Goal: Communication & Community: Answer question/provide support

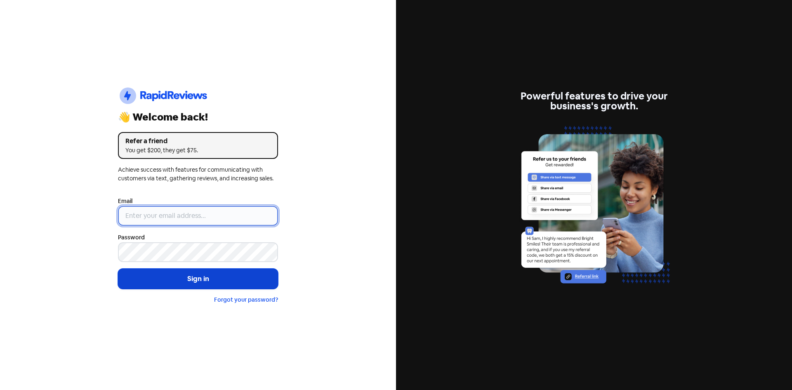
type input "[EMAIL_ADDRESS][DOMAIN_NAME]"
click at [172, 278] on button "Sign in" at bounding box center [198, 279] width 160 height 21
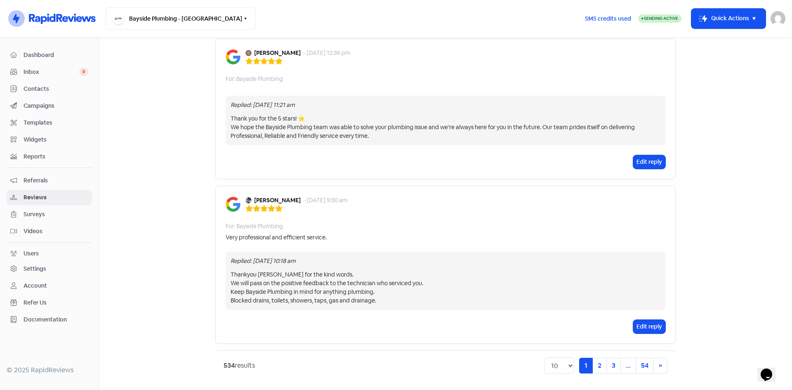
scroll to position [1714, 0]
click at [567, 365] on select "10 20 30 50 100" at bounding box center [559, 365] width 30 height 17
select select "20"
click at [544, 357] on select "10 20 30 50 100" at bounding box center [559, 365] width 30 height 17
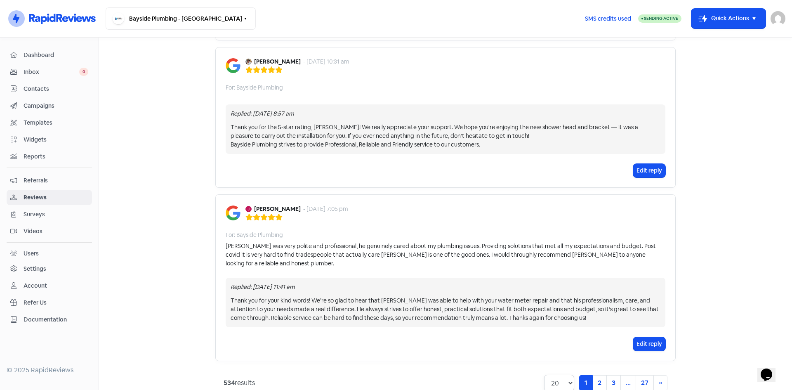
scroll to position [3395, 0]
click at [595, 375] on link "2" at bounding box center [600, 383] width 14 height 16
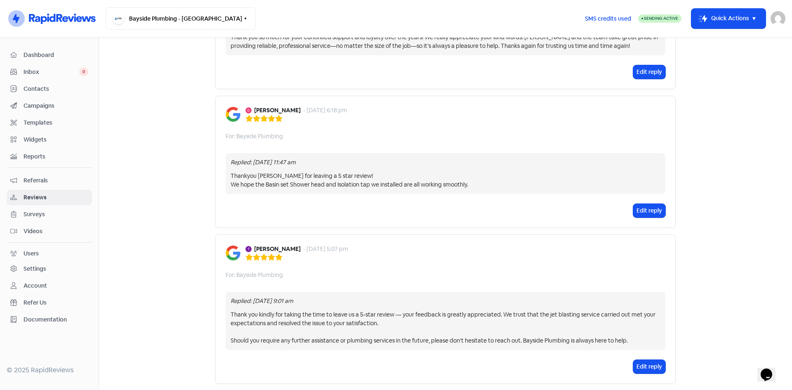
scroll to position [3414, 0]
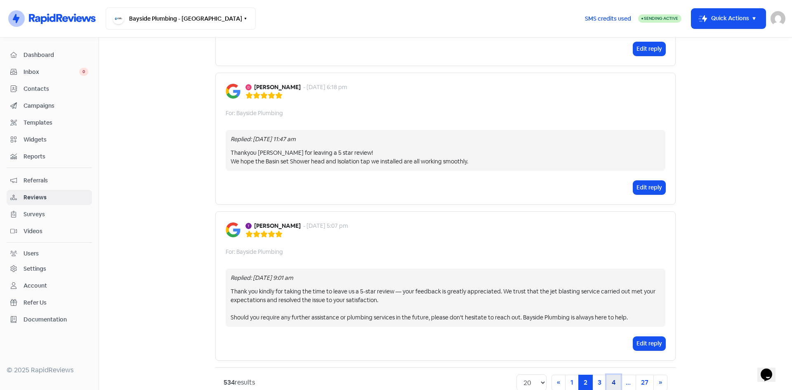
click at [609, 375] on link "4" at bounding box center [614, 383] width 14 height 16
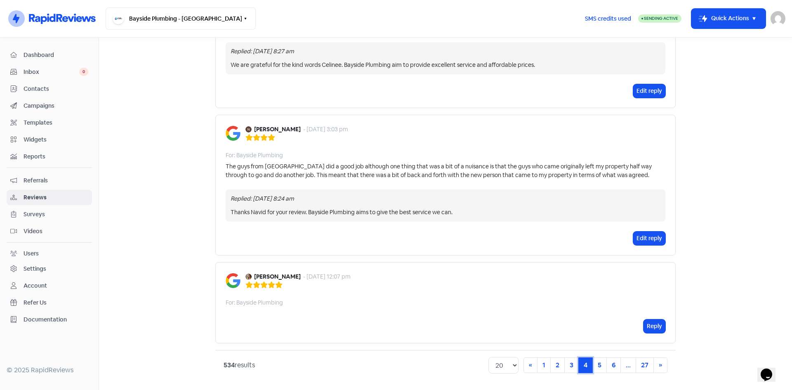
scroll to position [2899, 0]
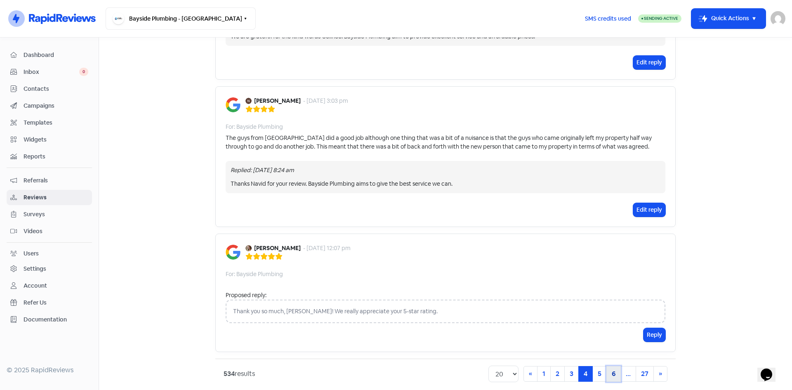
click at [612, 366] on link "6" at bounding box center [614, 374] width 14 height 16
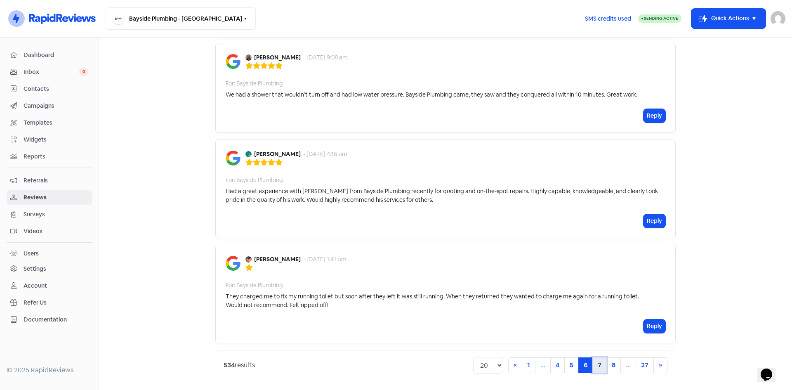
scroll to position [1910, 0]
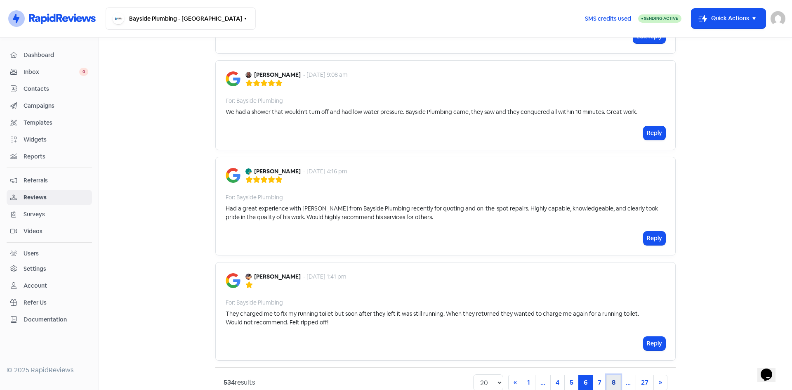
click at [607, 375] on link "8" at bounding box center [614, 383] width 14 height 16
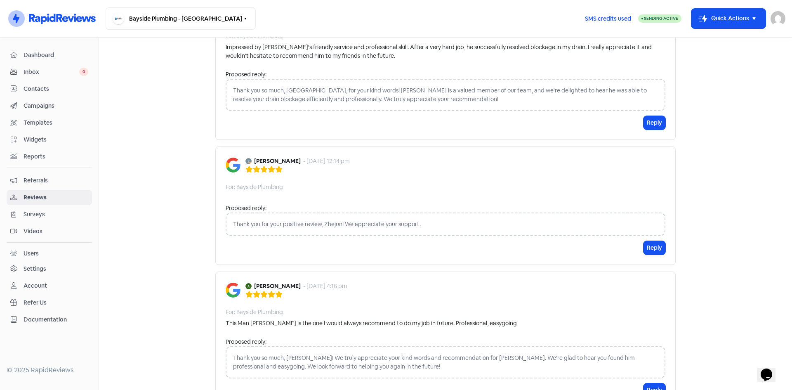
scroll to position [2649, 0]
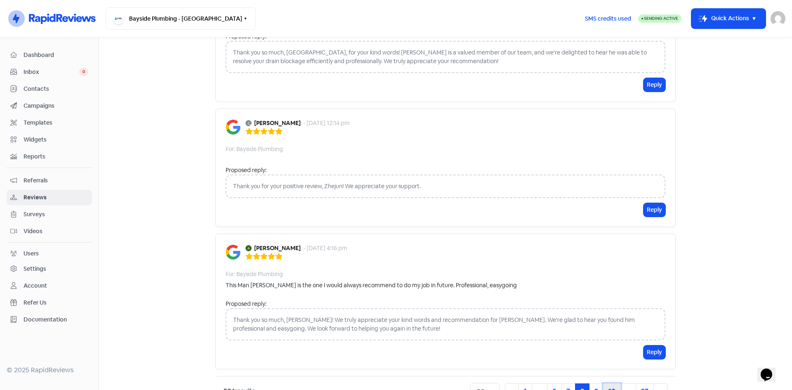
click at [612, 383] on link "10" at bounding box center [612, 391] width 18 height 16
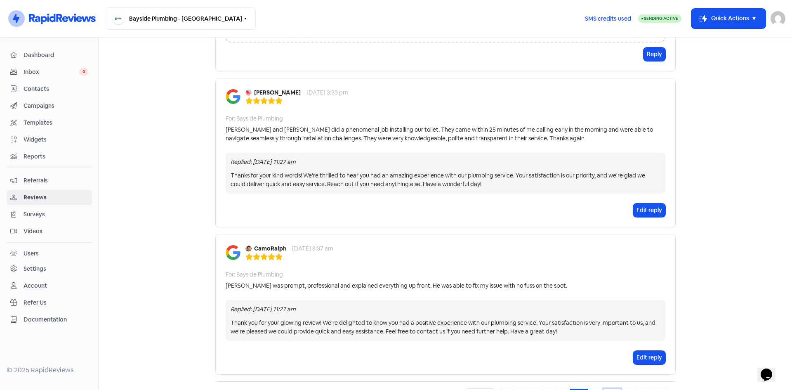
scroll to position [3064, 0]
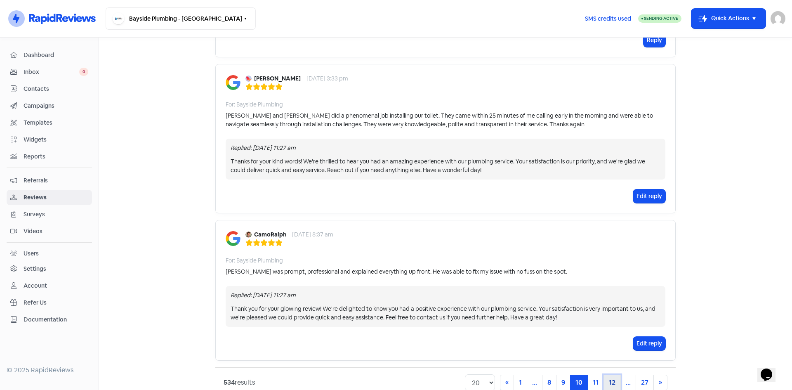
click at [609, 375] on link "12" at bounding box center [612, 383] width 17 height 16
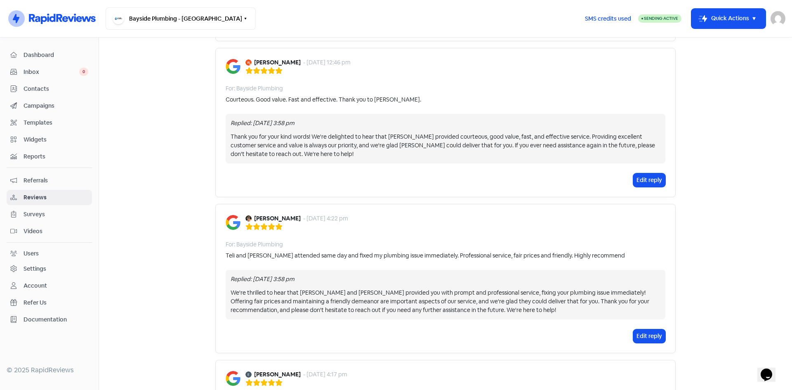
scroll to position [3069, 0]
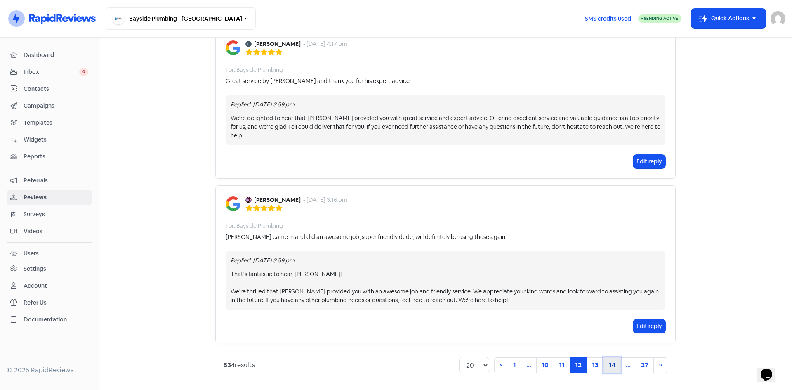
click at [605, 364] on link "14" at bounding box center [612, 365] width 17 height 16
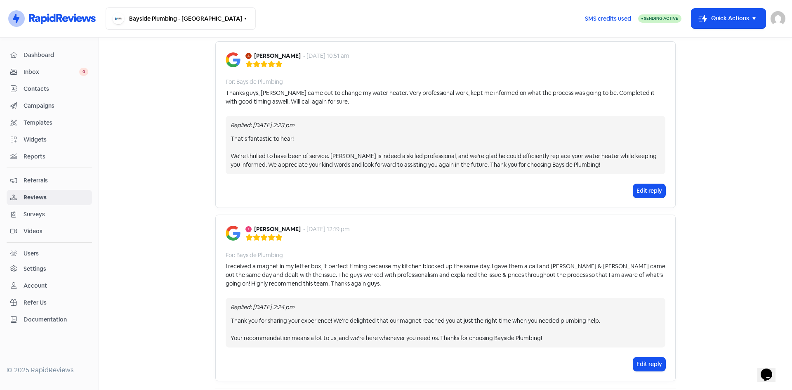
scroll to position [3211, 0]
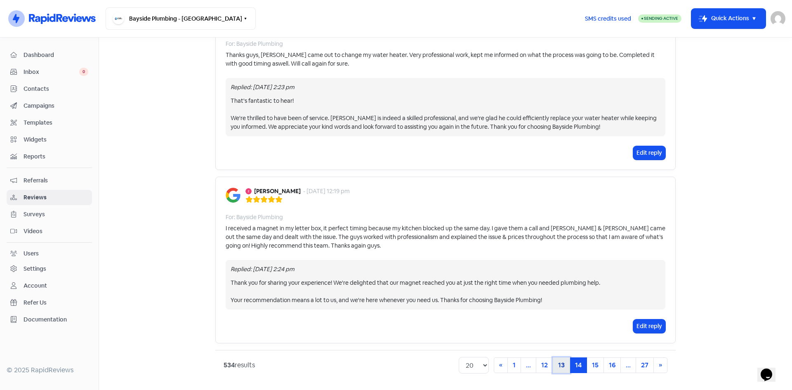
click at [556, 366] on link "13" at bounding box center [561, 365] width 17 height 16
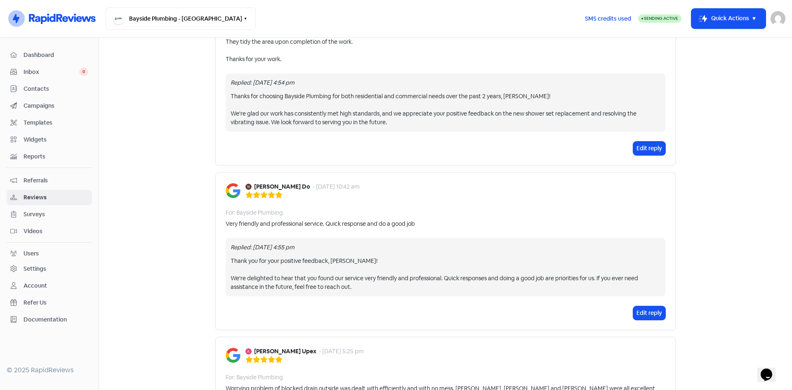
scroll to position [3268, 0]
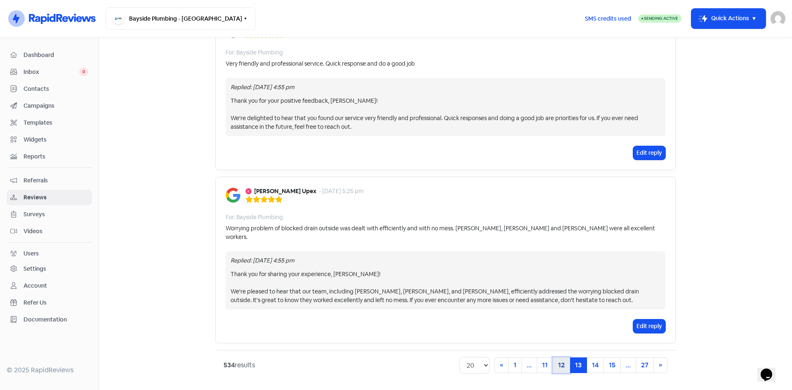
click at [557, 361] on link "12" at bounding box center [561, 365] width 17 height 16
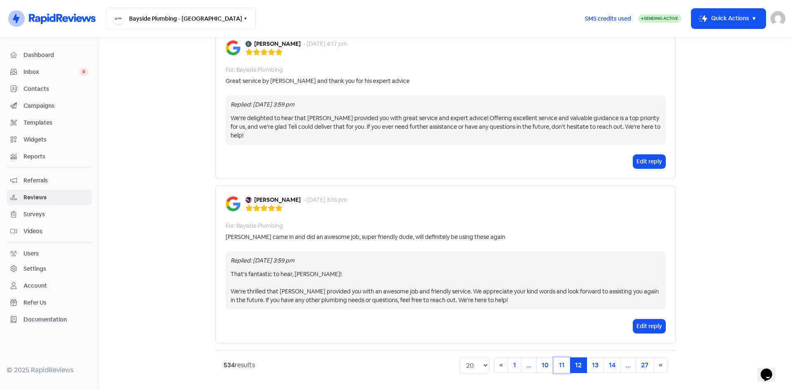
scroll to position [3069, 0]
click at [555, 364] on link "11" at bounding box center [562, 365] width 17 height 16
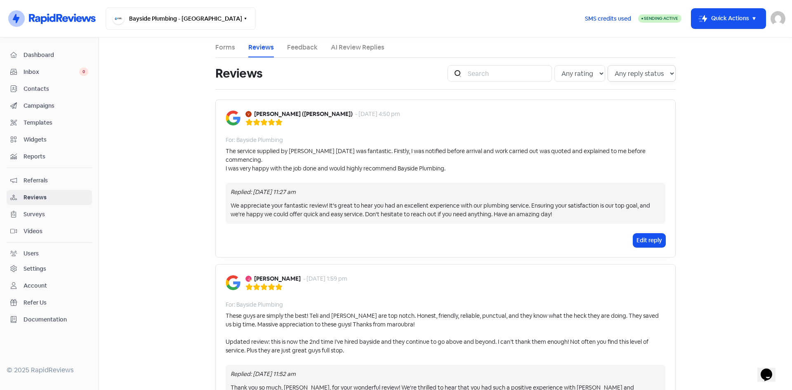
click at [671, 72] on select "Any reply status Has reply No reply" at bounding box center [642, 73] width 68 height 17
select select "false"
click at [608, 65] on select "Any reply status Has reply No reply" at bounding box center [642, 73] width 68 height 17
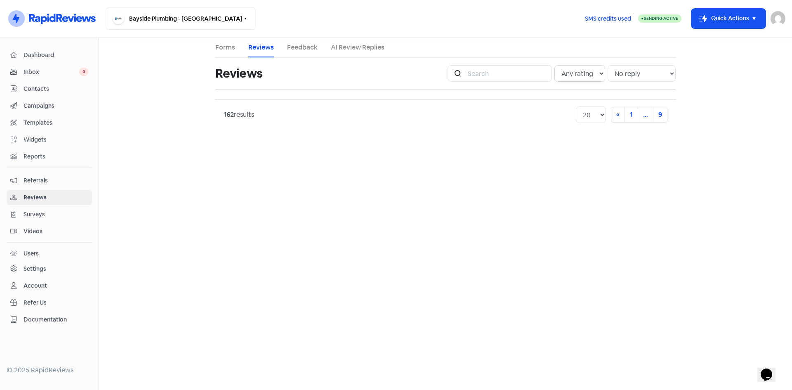
click at [599, 75] on select "Any rating 5 star 4 star 3 star 2 star 1 star" at bounding box center [580, 73] width 51 height 17
click at [602, 73] on select "Any rating 5 star 4 star 3 star 2 star 1 star" at bounding box center [580, 73] width 51 height 17
click at [671, 74] on select "Any reply status Has reply No reply" at bounding box center [642, 73] width 68 height 17
drag, startPoint x: 699, startPoint y: 89, endPoint x: 694, endPoint y: 89, distance: 4.5
click at [699, 89] on main "Forms Reviews Feedback AI Review Replies Reviews Icon For Search Any rating 5 s…" at bounding box center [445, 214] width 693 height 352
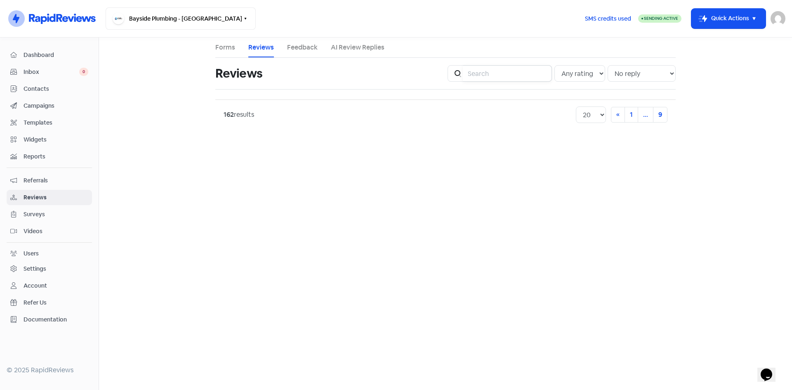
click at [509, 73] on input "search" at bounding box center [507, 73] width 89 height 17
click at [661, 74] on select "Any reply status Has reply No reply" at bounding box center [642, 73] width 68 height 17
select select
click at [608, 65] on select "Any reply status Has reply No reply" at bounding box center [642, 73] width 68 height 17
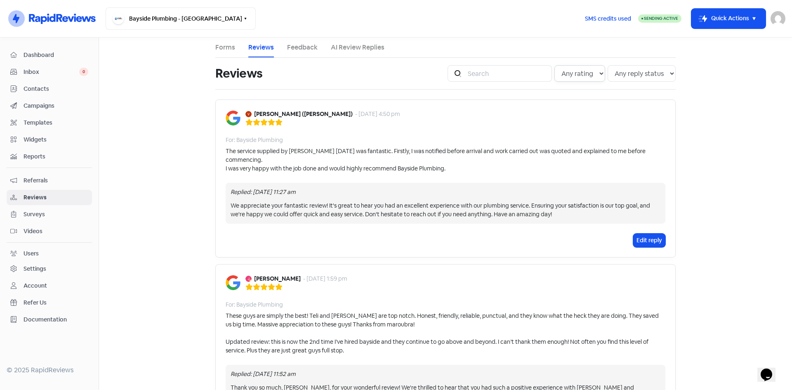
click at [598, 73] on select "Any rating 5 star 4 star 3 star 2 star 1 star" at bounding box center [580, 73] width 51 height 17
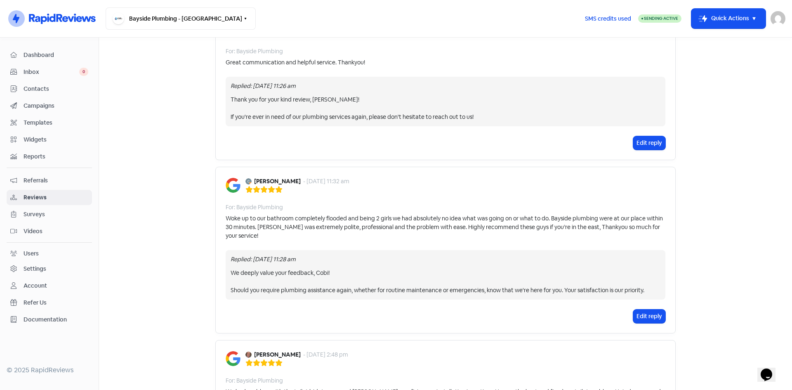
scroll to position [3076, 0]
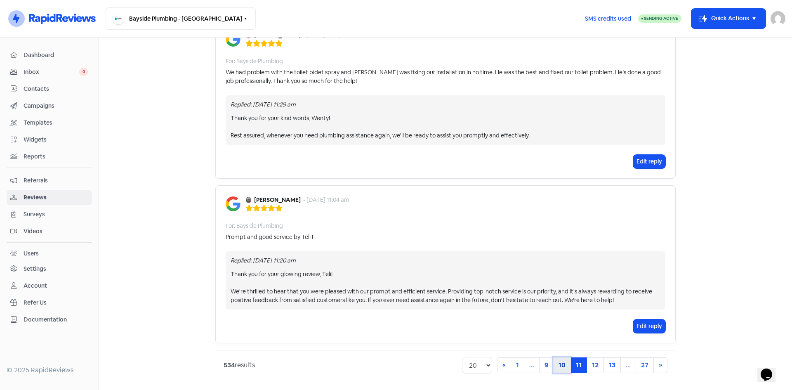
click at [558, 373] on link "10" at bounding box center [562, 365] width 18 height 16
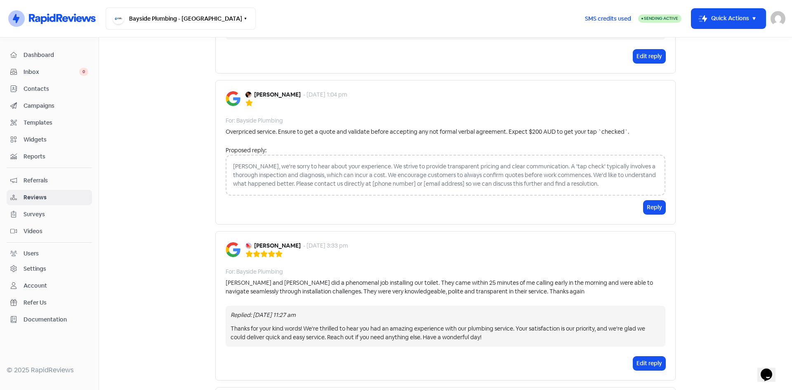
scroll to position [3064, 0]
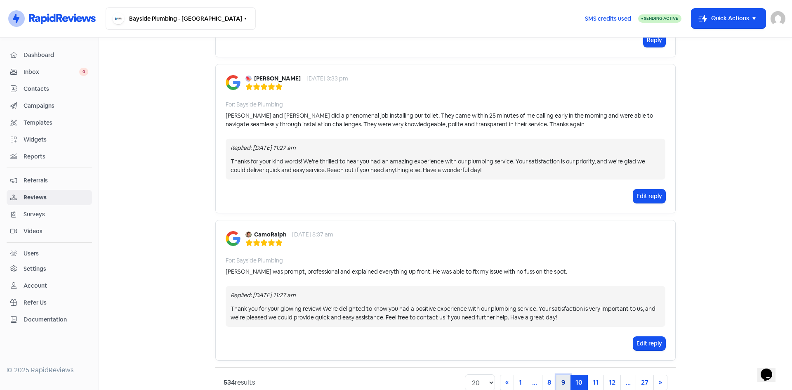
click at [561, 375] on link "9" at bounding box center [563, 383] width 14 height 16
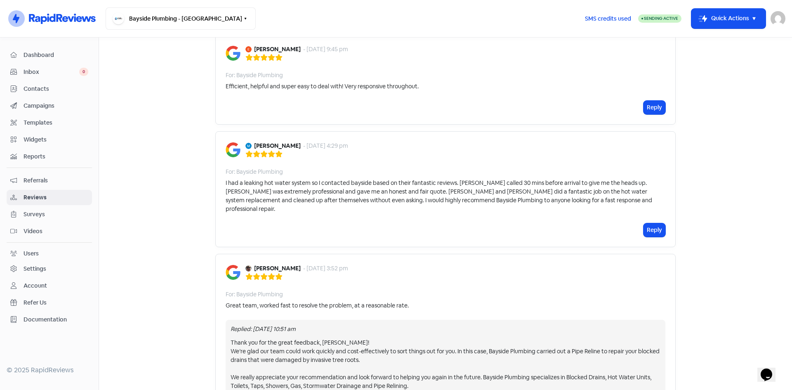
scroll to position [1568, 0]
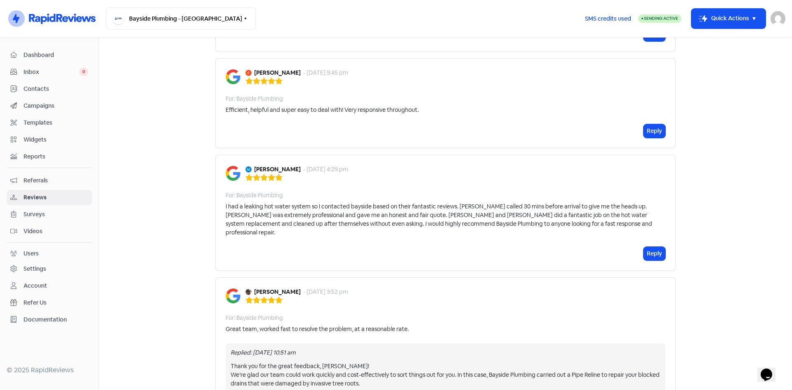
click at [644, 247] on button "Reply" at bounding box center [655, 254] width 22 height 14
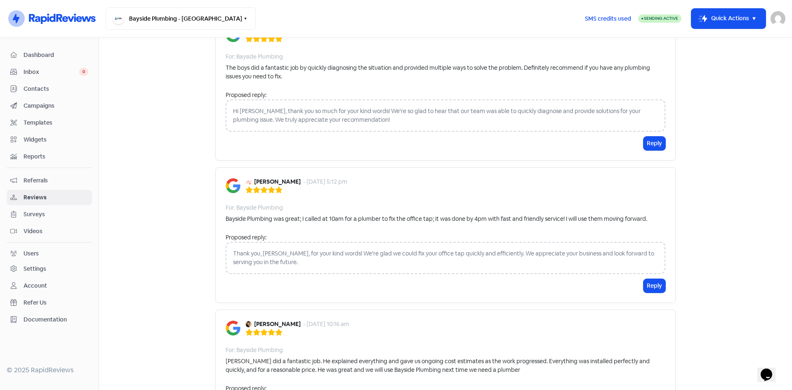
scroll to position [2192, 0]
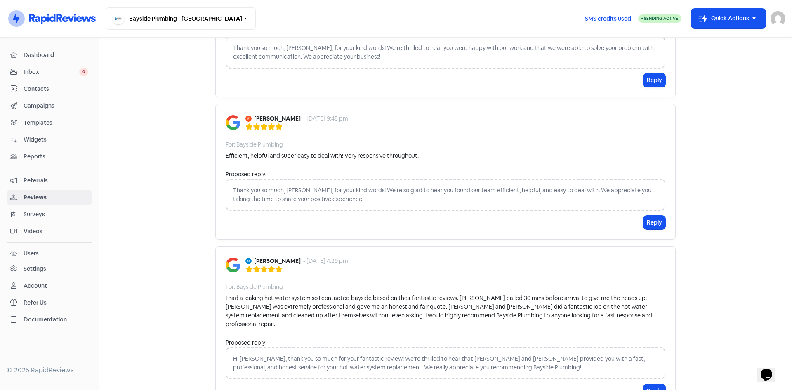
click at [343, 182] on div "Thank you so much, [PERSON_NAME], for your kind words! We're so glad to hear yo…" at bounding box center [446, 195] width 440 height 32
drag, startPoint x: 346, startPoint y: 180, endPoint x: 342, endPoint y: 180, distance: 4.1
click at [346, 180] on div "Thank you so much, [PERSON_NAME], for your kind words! We're so glad to hear yo…" at bounding box center [446, 195] width 440 height 32
click at [343, 182] on div "Thank you so much, [PERSON_NAME], for your kind words! We're so glad to hear yo…" at bounding box center [446, 195] width 440 height 32
click at [347, 179] on div "Thank you so much, [PERSON_NAME], for your kind words! We're so glad to hear yo…" at bounding box center [446, 195] width 440 height 32
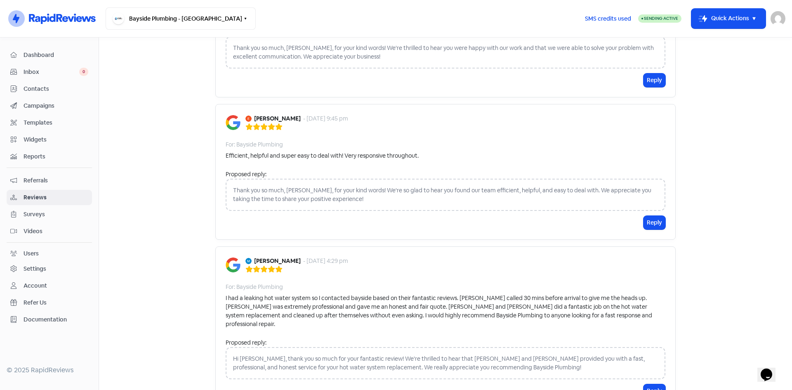
click at [318, 179] on div "Thank you so much, [PERSON_NAME], for your kind words! We're so glad to hear yo…" at bounding box center [446, 195] width 440 height 32
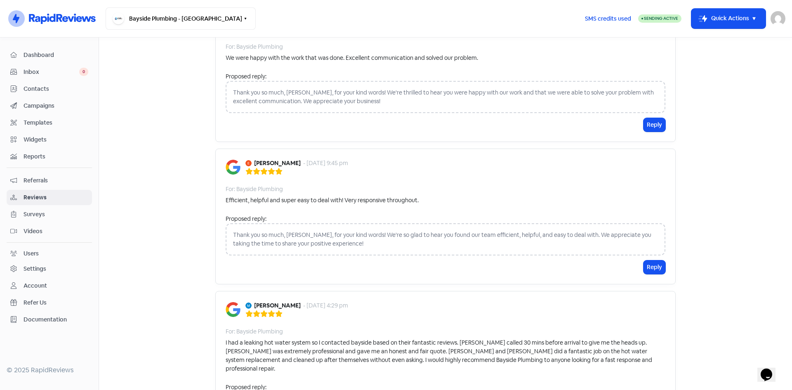
scroll to position [2150, 0]
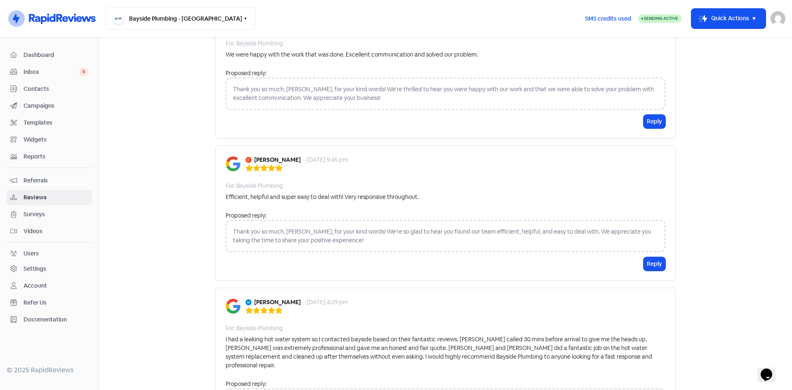
drag, startPoint x: 345, startPoint y: 220, endPoint x: 334, endPoint y: 217, distance: 10.9
click at [342, 220] on div "Thank you so much, [PERSON_NAME], for your kind words! We're so glad to hear yo…" at bounding box center [446, 236] width 440 height 32
click at [334, 220] on div "Thank you so much, [PERSON_NAME], for your kind words! We're so glad to hear yo…" at bounding box center [446, 236] width 440 height 32
drag, startPoint x: 334, startPoint y: 217, endPoint x: 310, endPoint y: 213, distance: 24.0
click at [310, 220] on div "Thank you so much, [PERSON_NAME], for your kind words! We're so glad to hear yo…" at bounding box center [446, 236] width 440 height 32
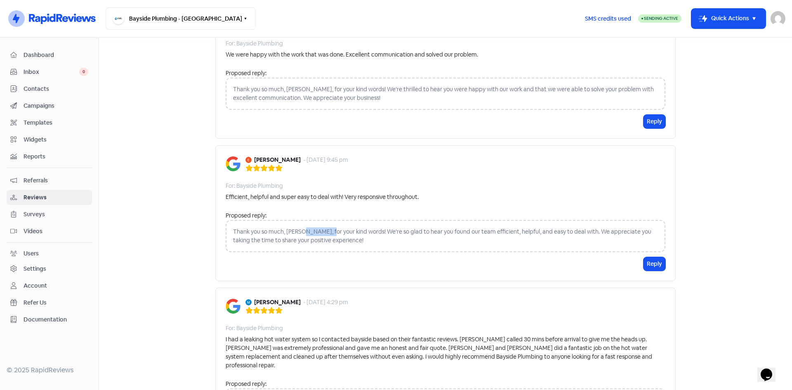
drag, startPoint x: 323, startPoint y: 213, endPoint x: 293, endPoint y: 215, distance: 29.3
click at [296, 220] on div "Thank you so much, [PERSON_NAME], for your kind words! We're so glad to hear yo…" at bounding box center [446, 236] width 440 height 32
click at [297, 220] on div "Thank you so much, [PERSON_NAME], for your kind words! We're so glad to hear yo…" at bounding box center [446, 236] width 440 height 32
click at [317, 220] on div "Thank you so much, [PERSON_NAME], for your kind words! We're so glad to hear yo…" at bounding box center [446, 236] width 440 height 32
drag, startPoint x: 420, startPoint y: 216, endPoint x: 399, endPoint y: 216, distance: 21.0
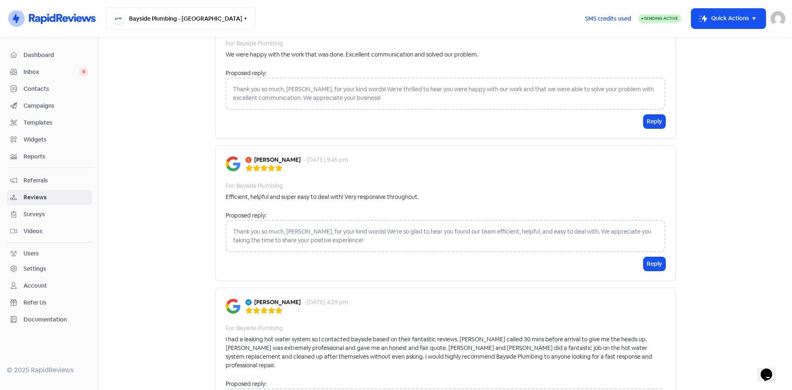
click at [399, 220] on div "Thank you so much, [PERSON_NAME], for your kind words! We're so glad to hear yo…" at bounding box center [446, 236] width 440 height 32
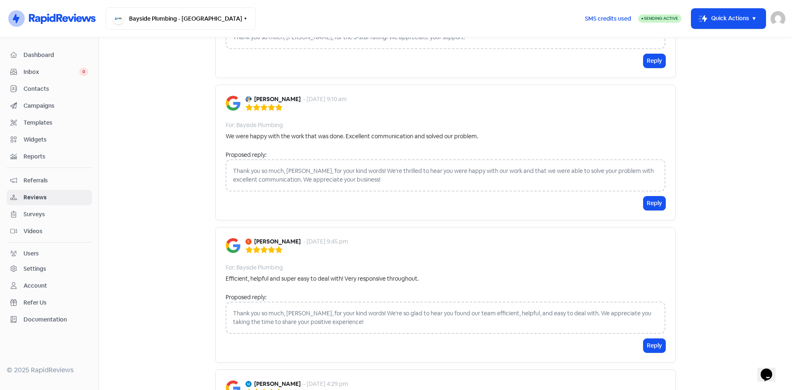
scroll to position [2068, 0]
click at [648, 340] on button "Reply" at bounding box center [655, 347] width 22 height 14
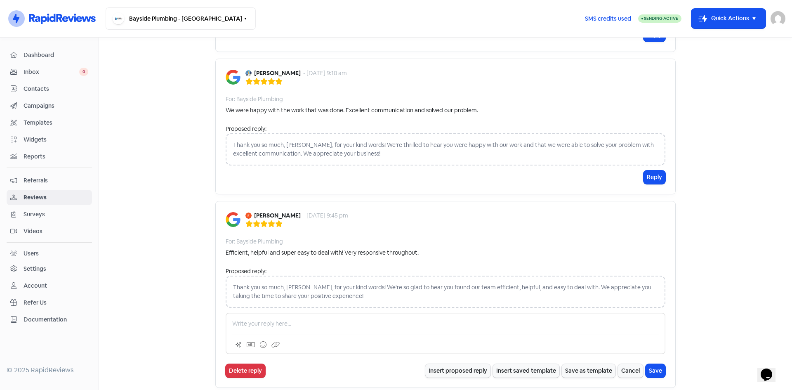
scroll to position [2109, 0]
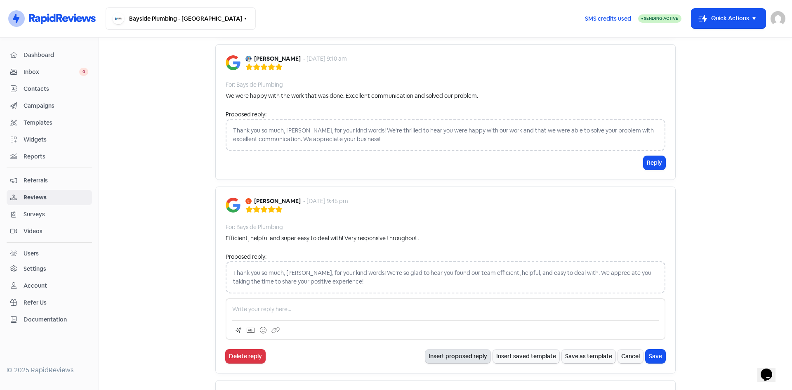
click at [454, 350] on button "Insert proposed reply" at bounding box center [457, 357] width 65 height 14
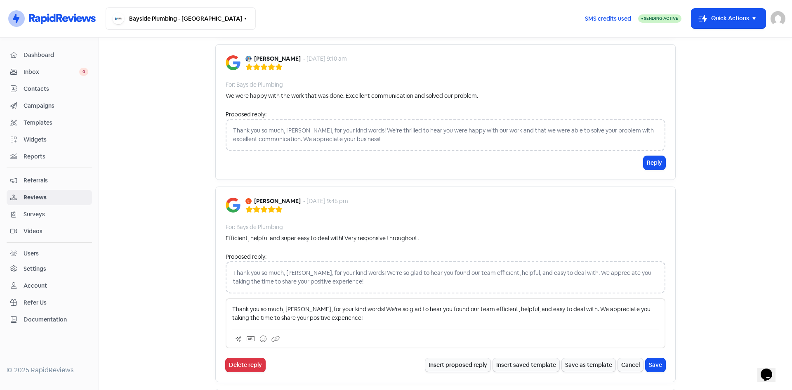
click at [346, 305] on p "Thank you so much, [PERSON_NAME], for your kind words! We're so glad to hear yo…" at bounding box center [445, 313] width 427 height 17
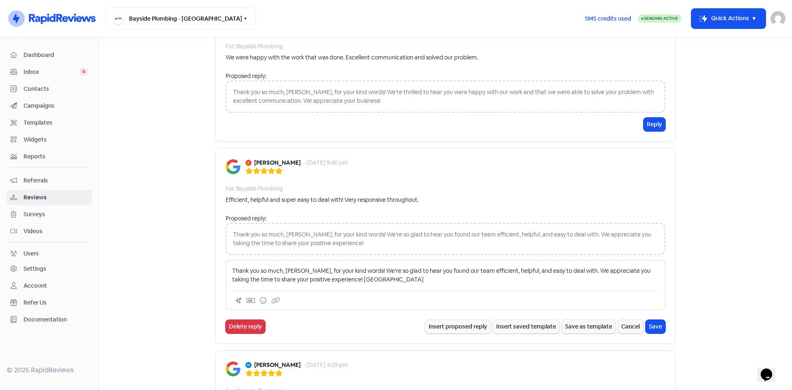
scroll to position [2150, 0]
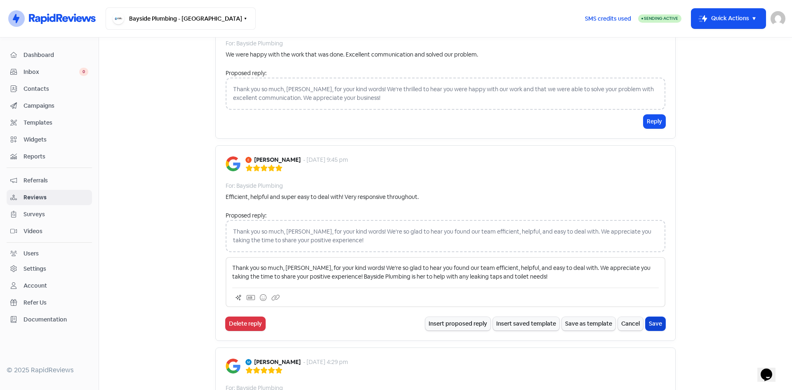
click at [654, 317] on button "Save" at bounding box center [656, 324] width 20 height 14
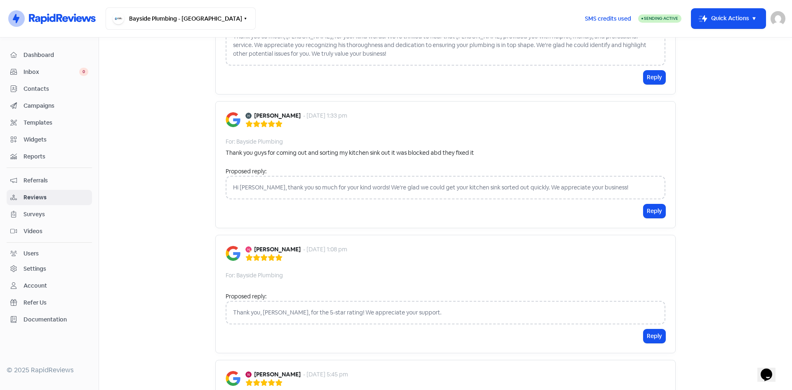
scroll to position [500, 0]
